Goal: Entertainment & Leisure: Consume media (video, audio)

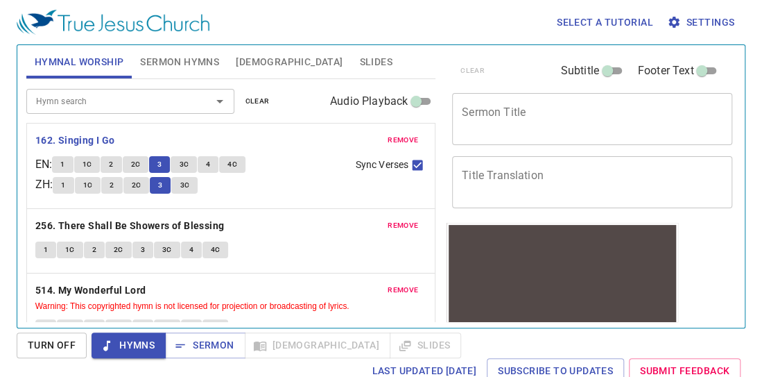
scroll to position [28, 0]
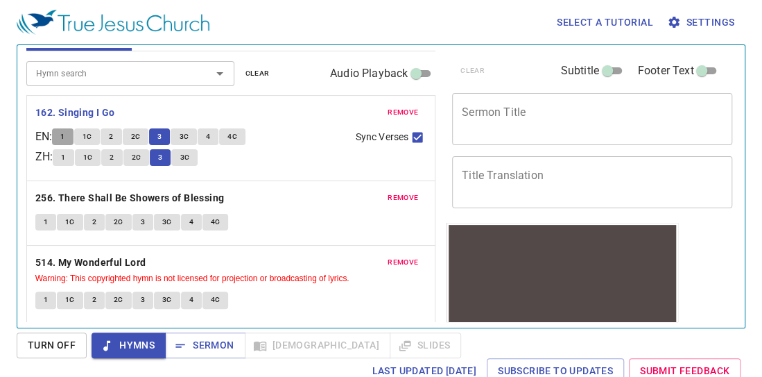
click at [64, 133] on button "1" at bounding box center [62, 136] width 21 height 17
click at [8, 129] on div "Select a tutorial Settings Hymnal Worship Sermon Hymns [DEMOGRAPHIC_DATA] Slide…" at bounding box center [381, 188] width 762 height 377
click at [87, 133] on span "1C" at bounding box center [88, 136] width 10 height 12
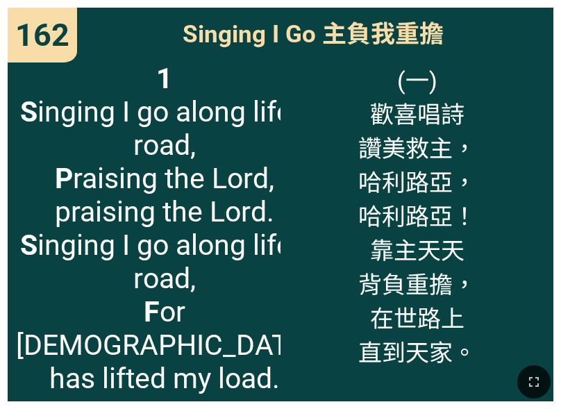
click at [377, 117] on span "(一) 歡喜唱詩 讚美救主， [PERSON_NAME]， [PERSON_NAME]路亞！ 靠主天天 背負重擔， 在世路上 直到天家。" at bounding box center [417, 215] width 118 height 306
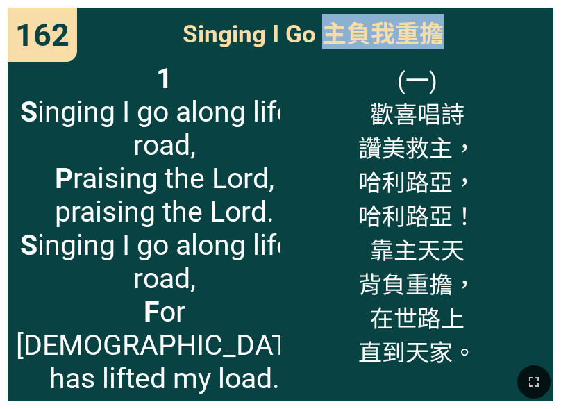
drag, startPoint x: 323, startPoint y: 33, endPoint x: 441, endPoint y: 37, distance: 118.7
click at [441, 37] on span "Singing I Go 主負我重擔" at bounding box center [312, 31] width 261 height 35
copy span "主負我重擔"
